Goal: Information Seeking & Learning: Learn about a topic

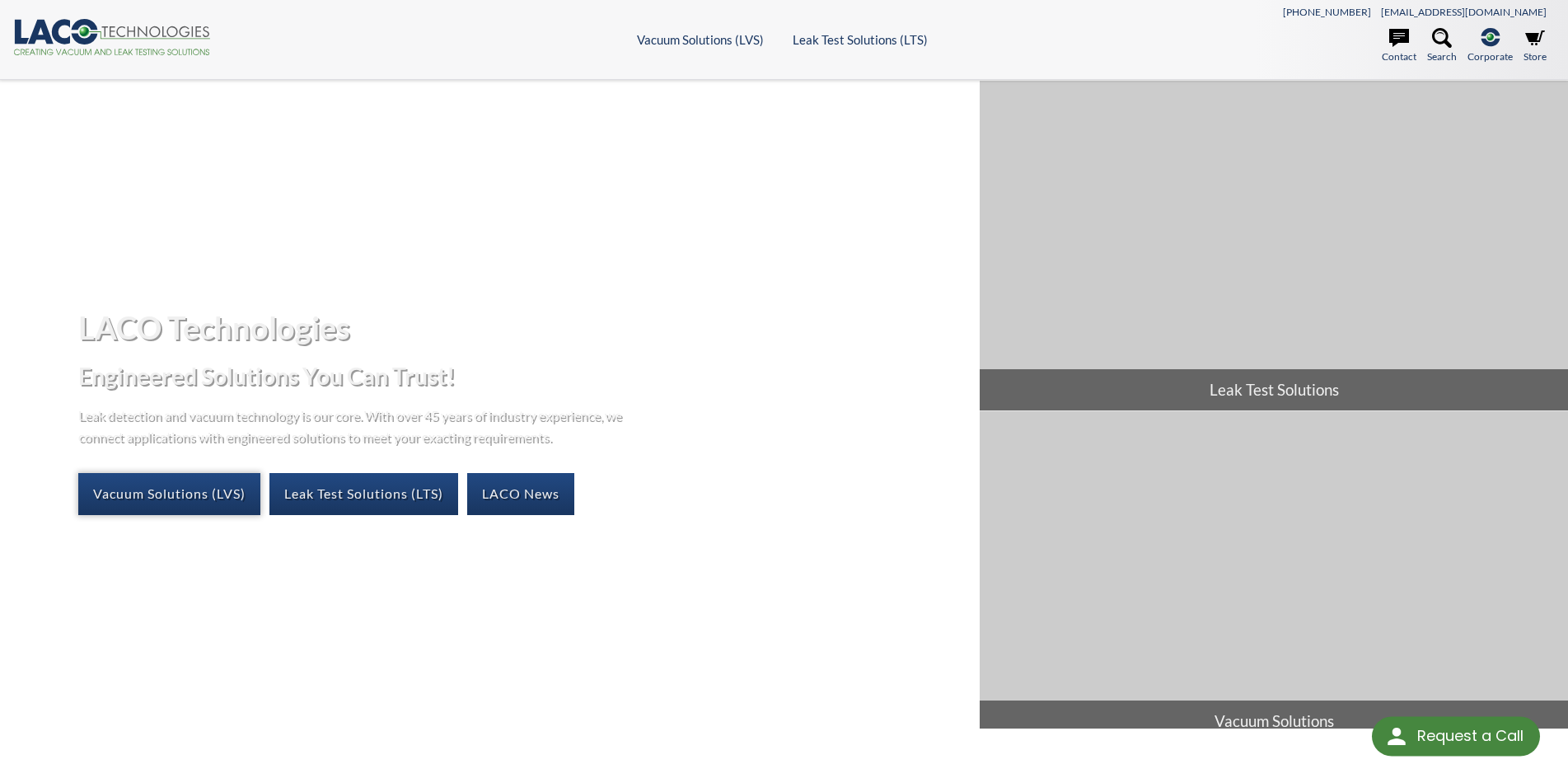
click at [153, 498] on link "Vacuum Solutions (LVS)" at bounding box center [169, 493] width 182 height 41
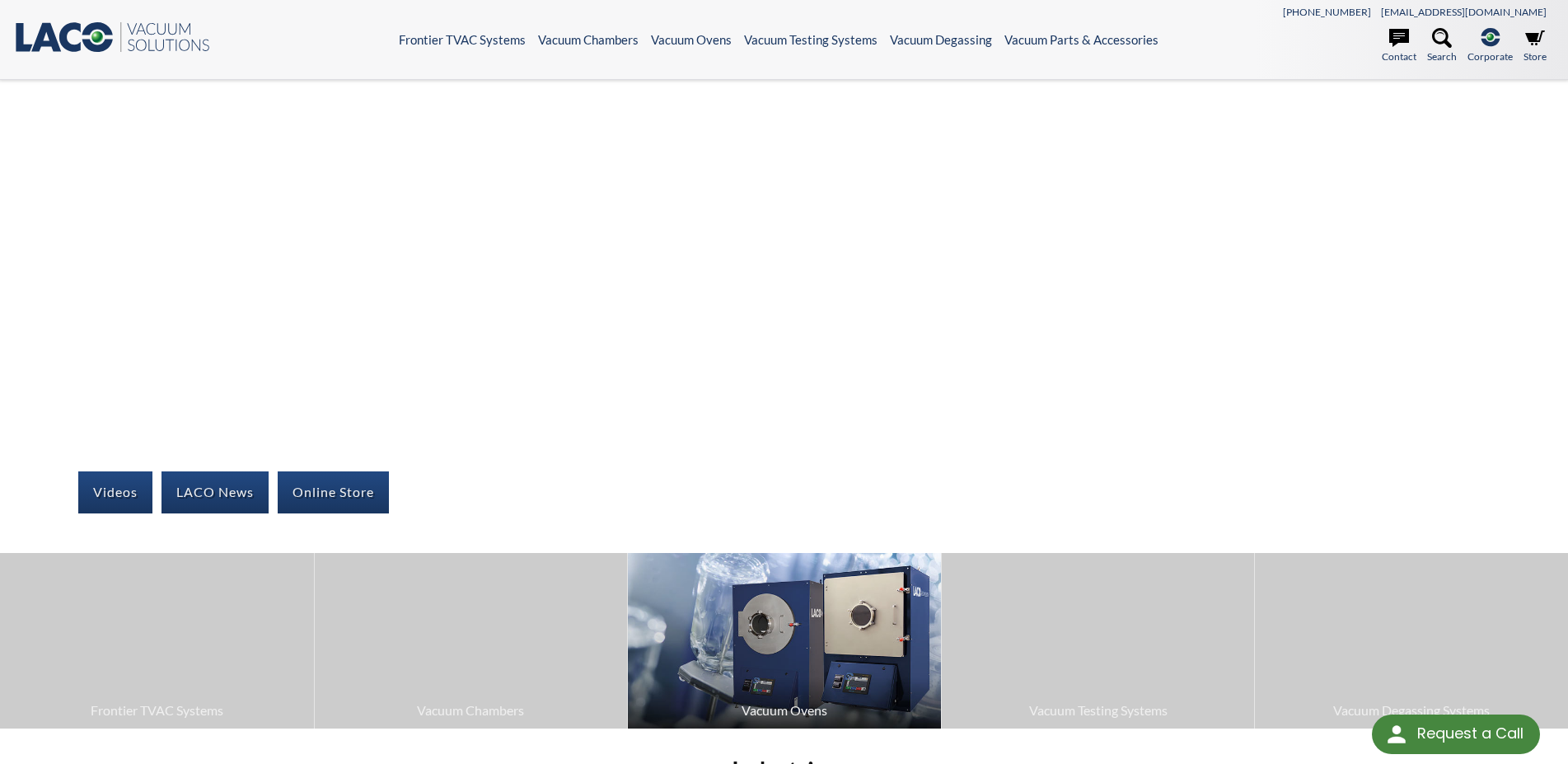
click at [806, 666] on img at bounding box center [785, 641] width 314 height 175
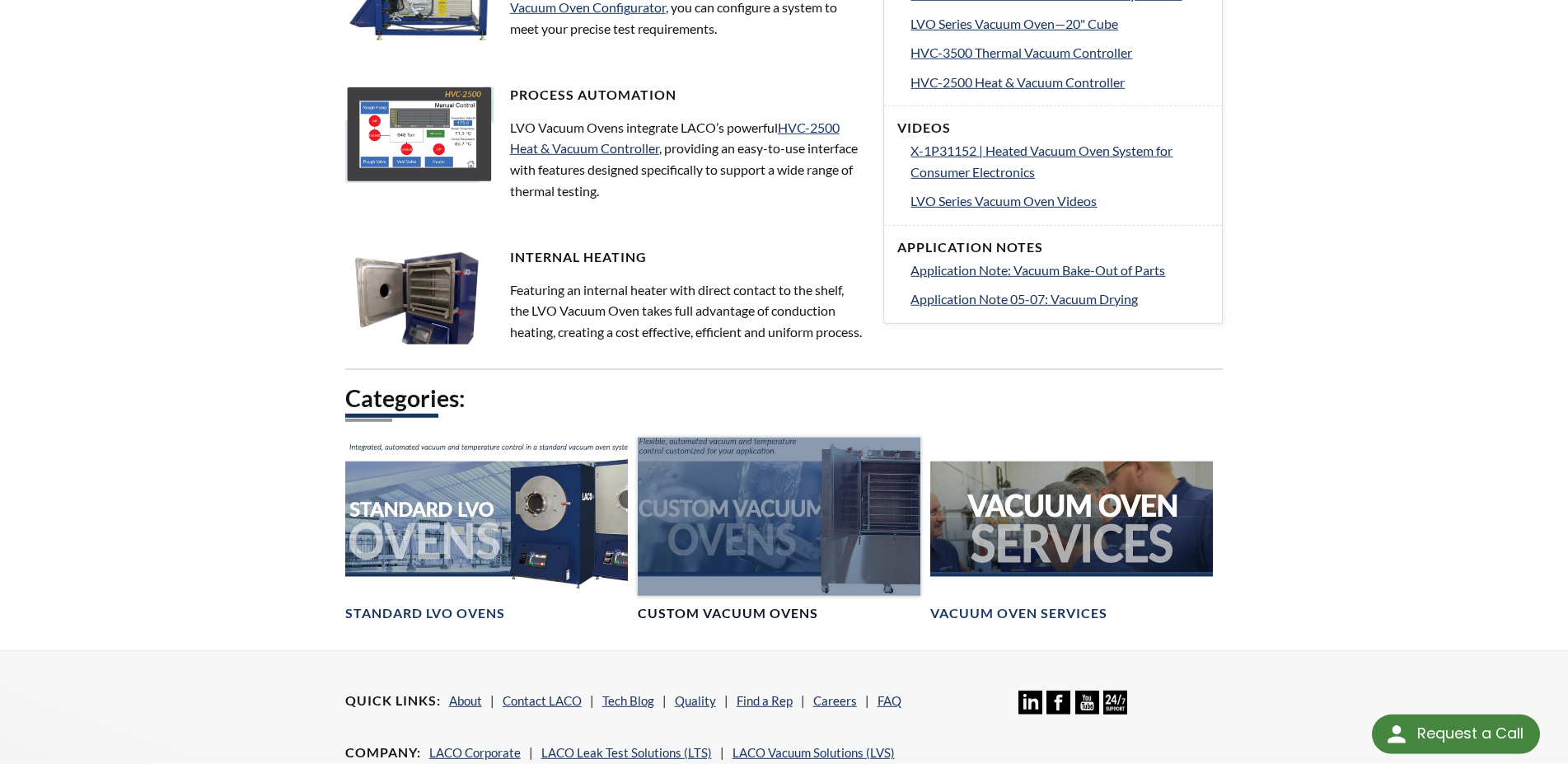
scroll to position [756, 0]
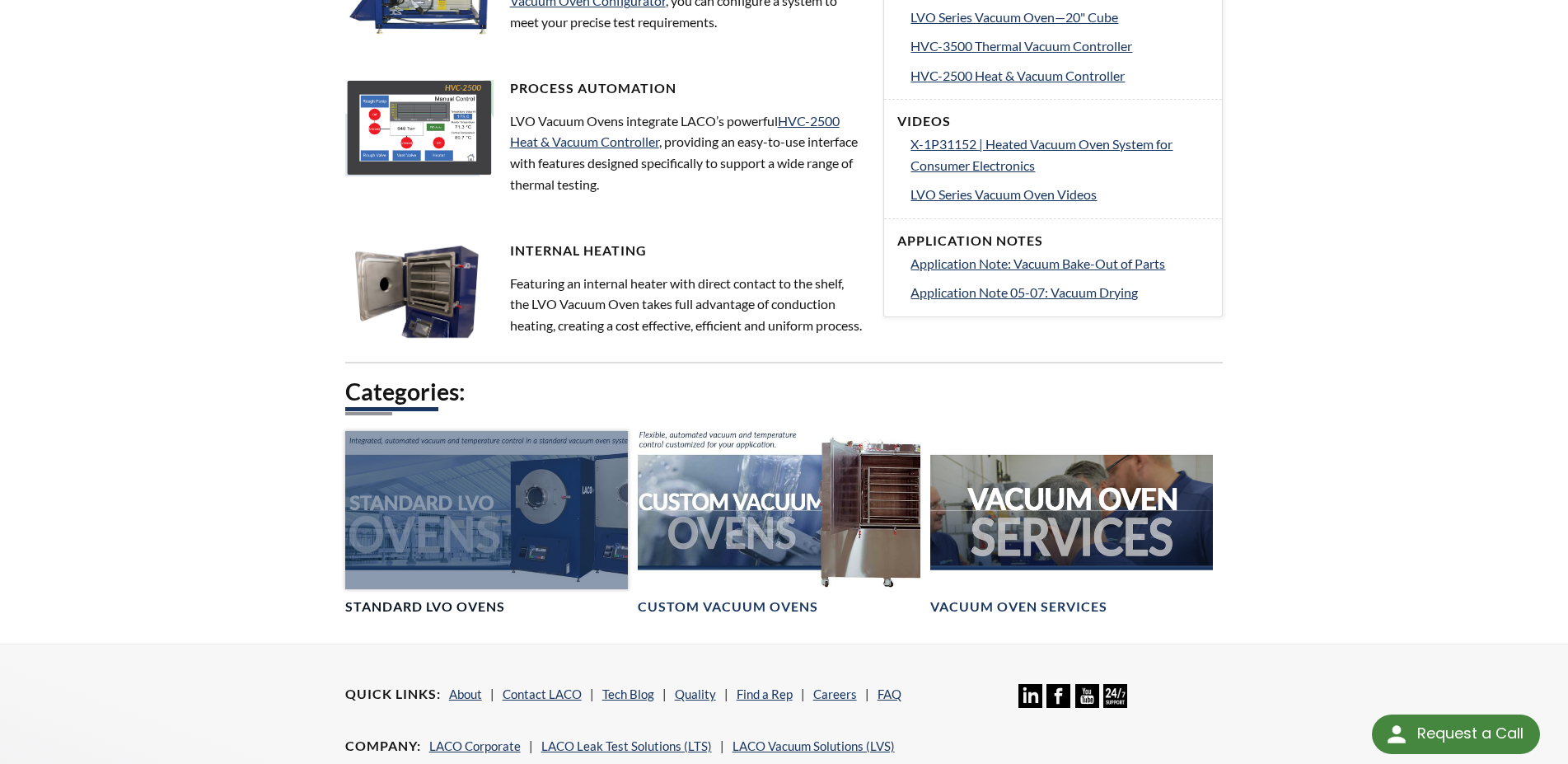
click at [516, 560] on div at bounding box center [486, 510] width 283 height 159
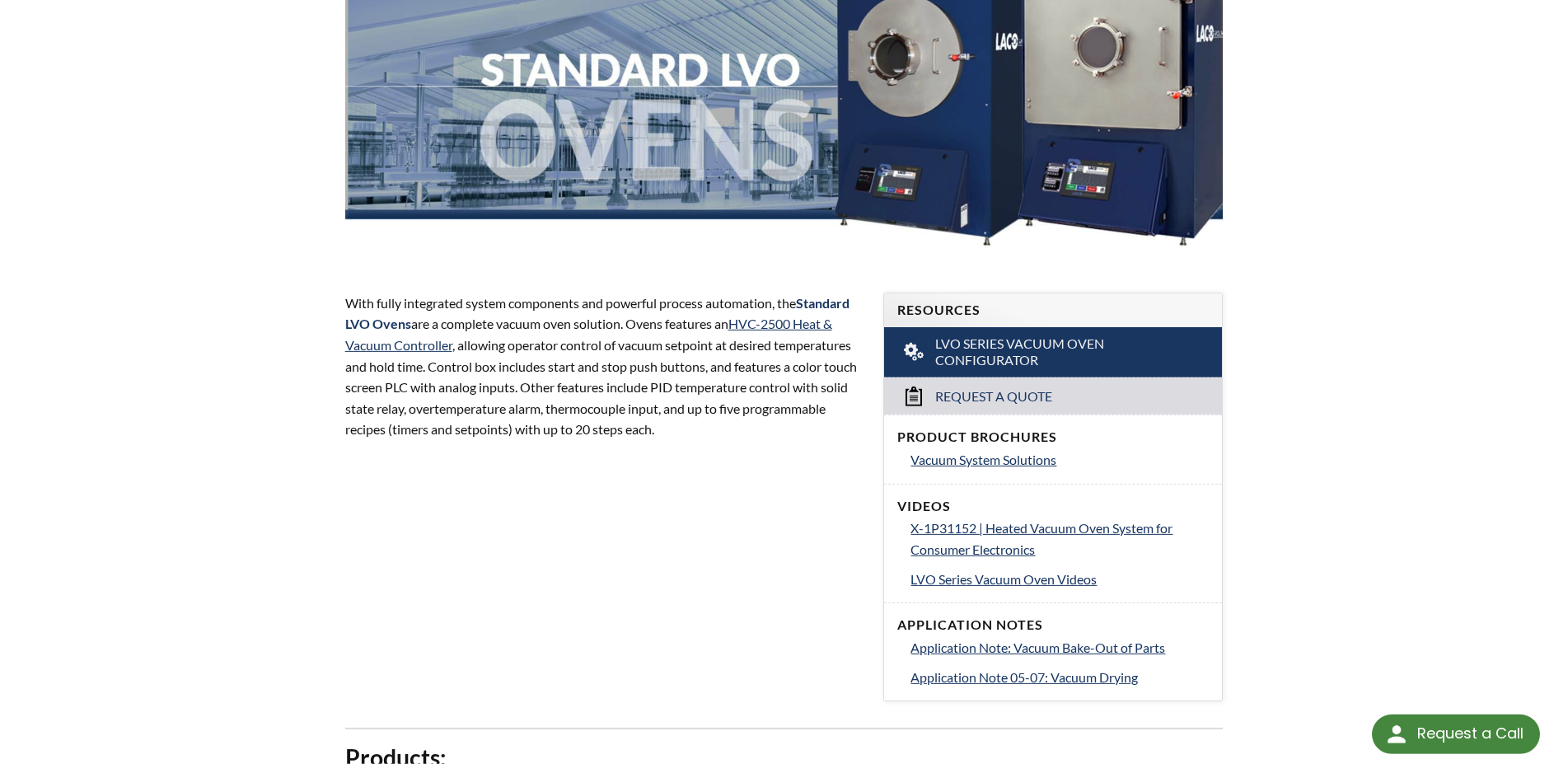
scroll to position [505, 0]
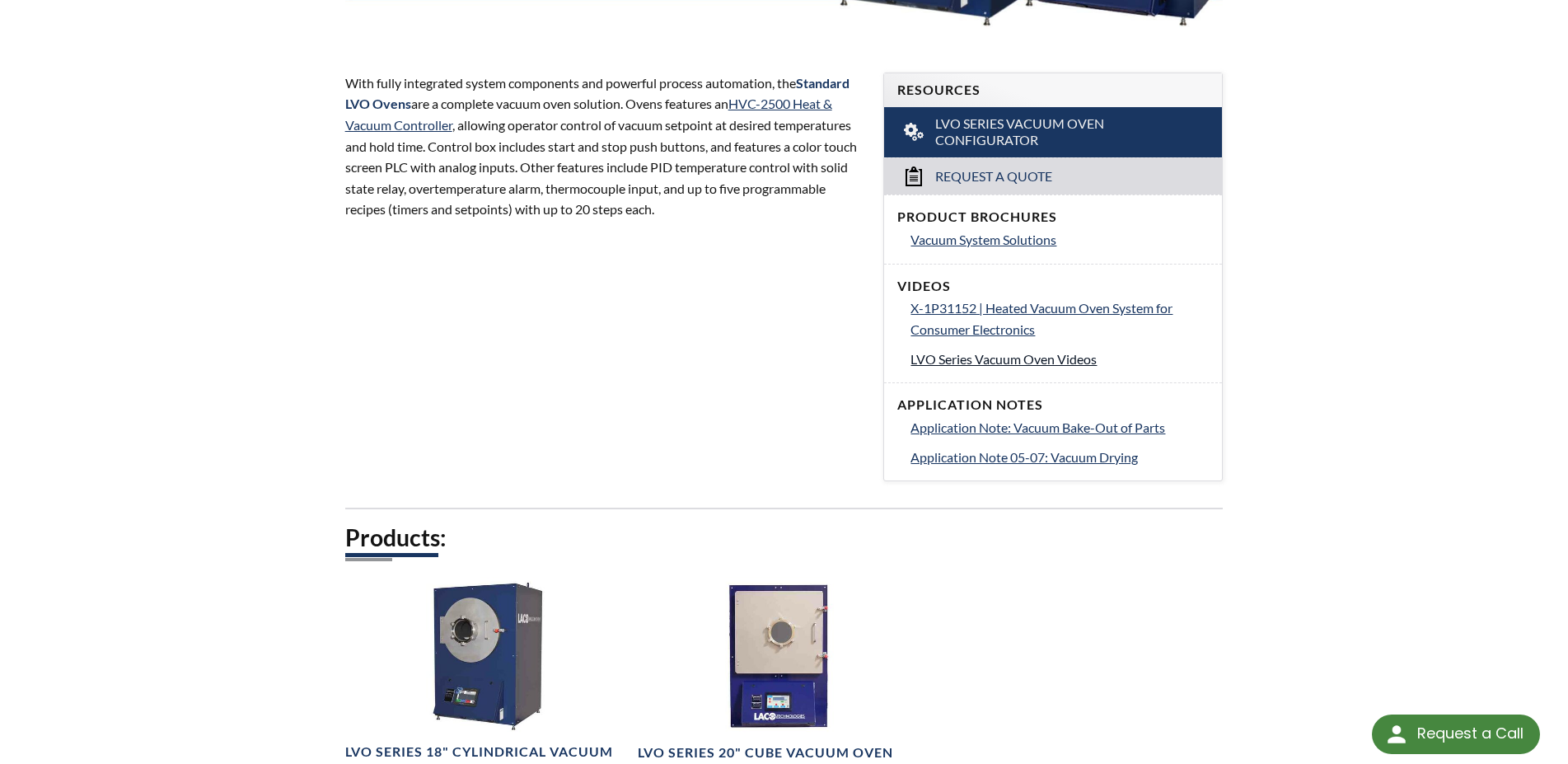
click at [1041, 359] on span "LVO Series Vacuum Oven Videos" at bounding box center [1003, 359] width 186 height 16
